Goal: Task Accomplishment & Management: Manage account settings

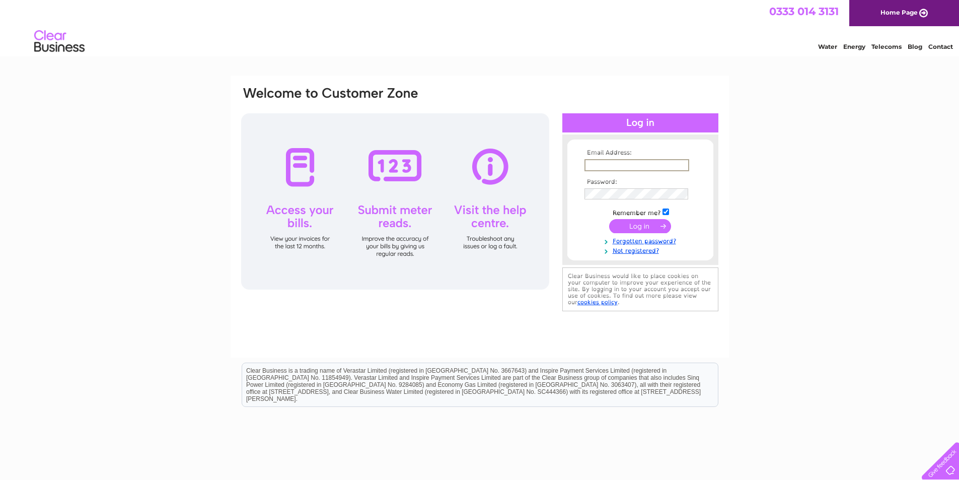
click at [591, 166] on input "text" at bounding box center [636, 165] width 105 height 12
type input "[EMAIL_ADDRESS][DOMAIN_NAME]"
click at [609, 219] on input "submit" at bounding box center [640, 226] width 62 height 14
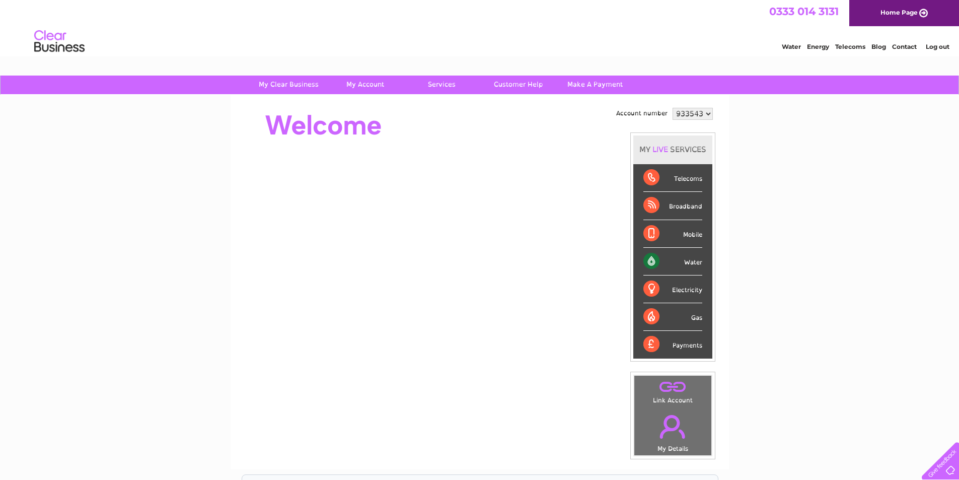
click at [693, 262] on div "Water" at bounding box center [672, 262] width 59 height 28
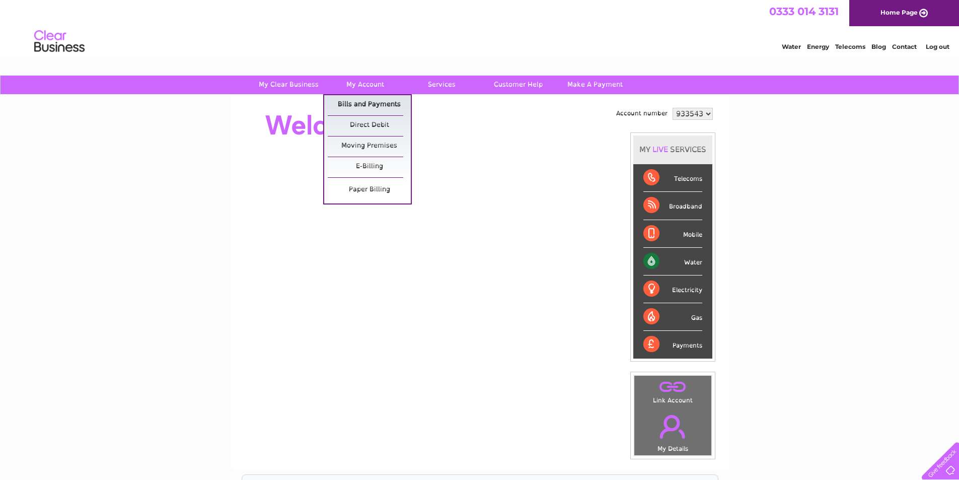
click at [366, 97] on link "Bills and Payments" at bounding box center [369, 105] width 83 height 20
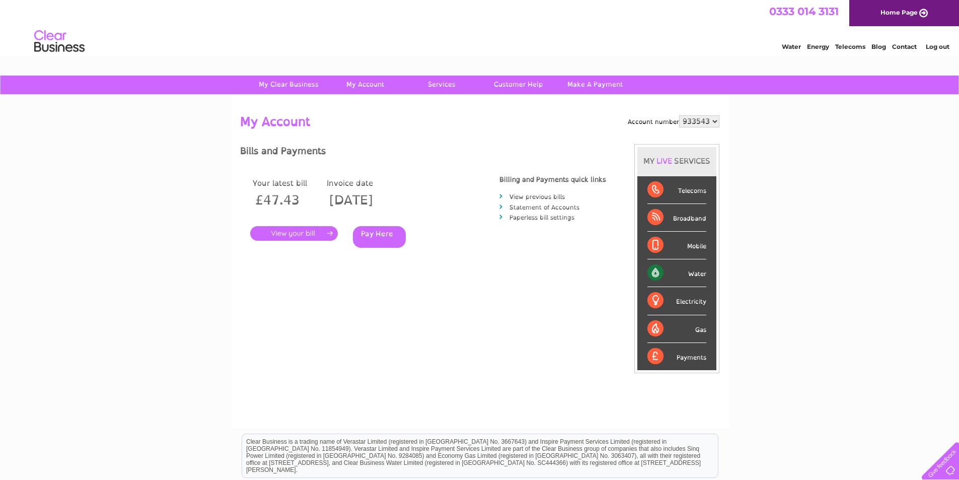
click at [284, 238] on link "." at bounding box center [294, 233] width 88 height 15
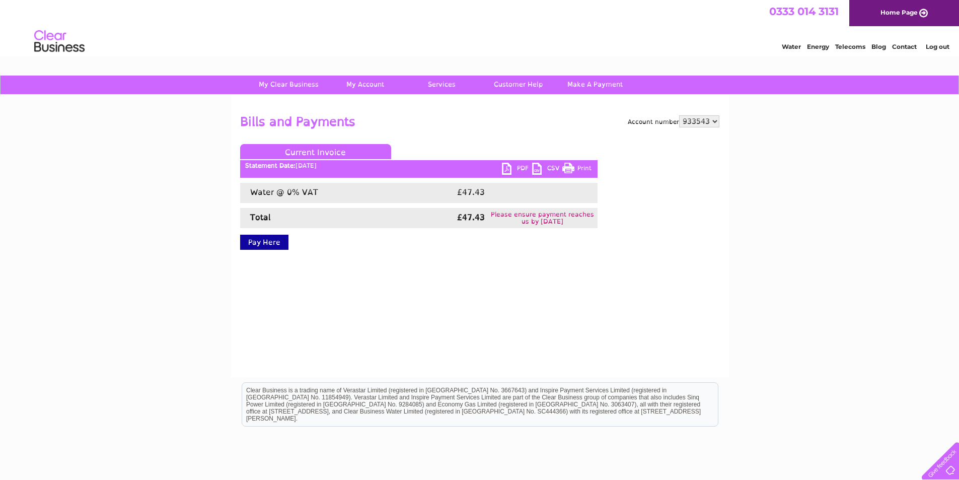
click at [516, 169] on link "PDF" at bounding box center [517, 170] width 30 height 15
